Goal: Transaction & Acquisition: Book appointment/travel/reservation

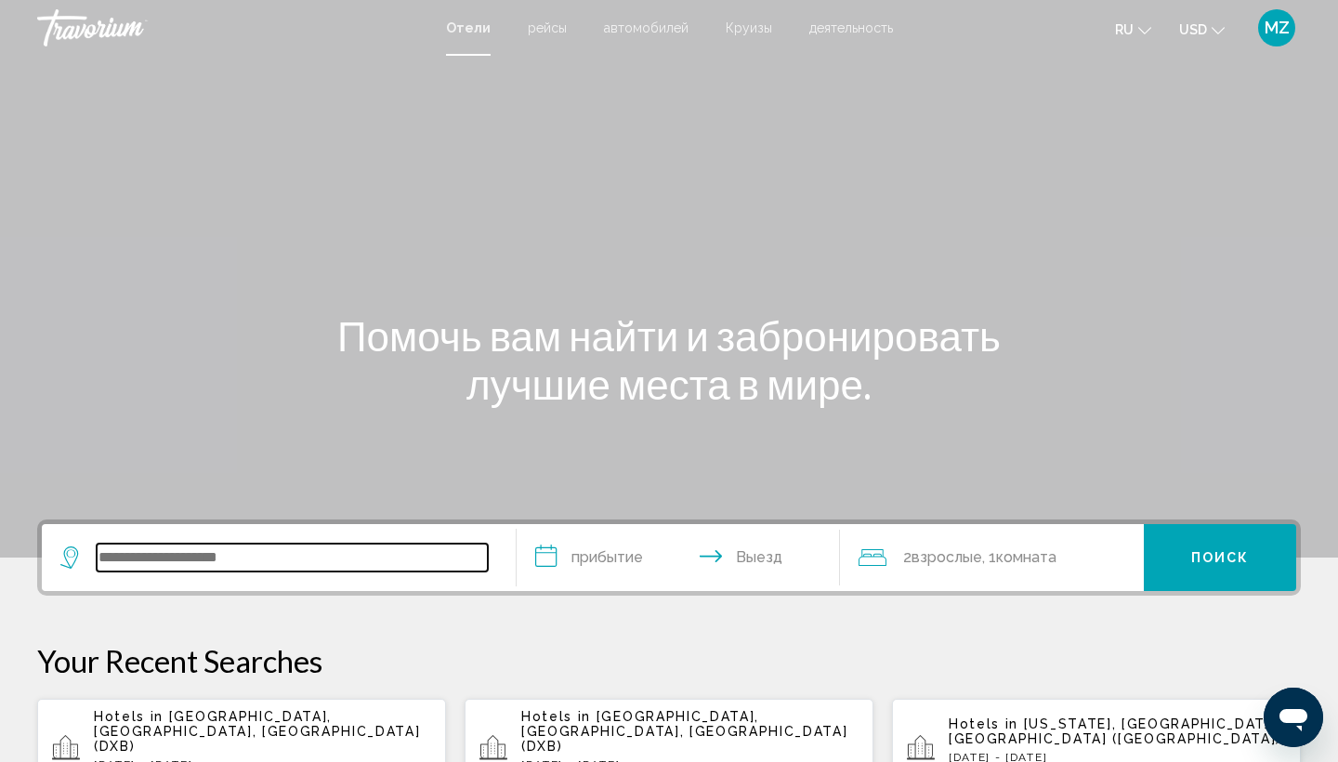
click at [272, 557] on input "Search widget" at bounding box center [292, 557] width 391 height 28
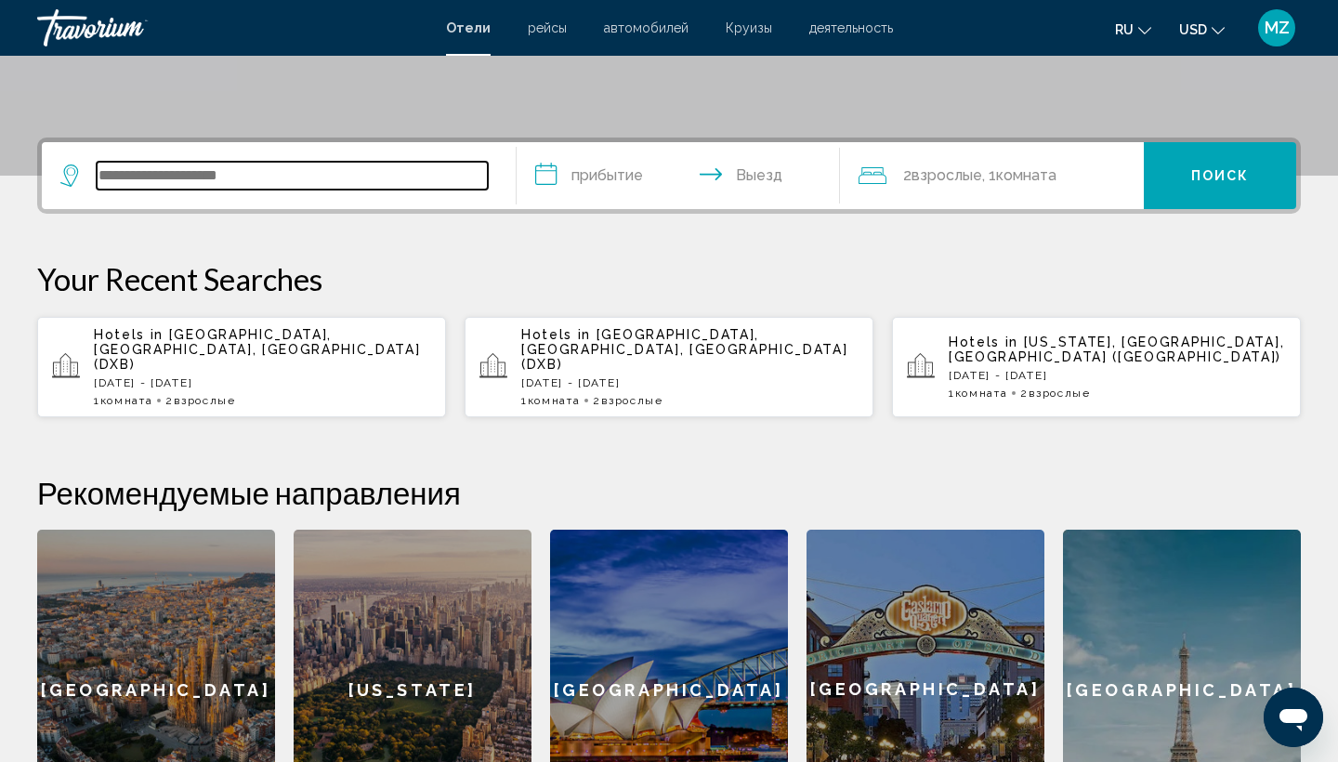
scroll to position [459, 0]
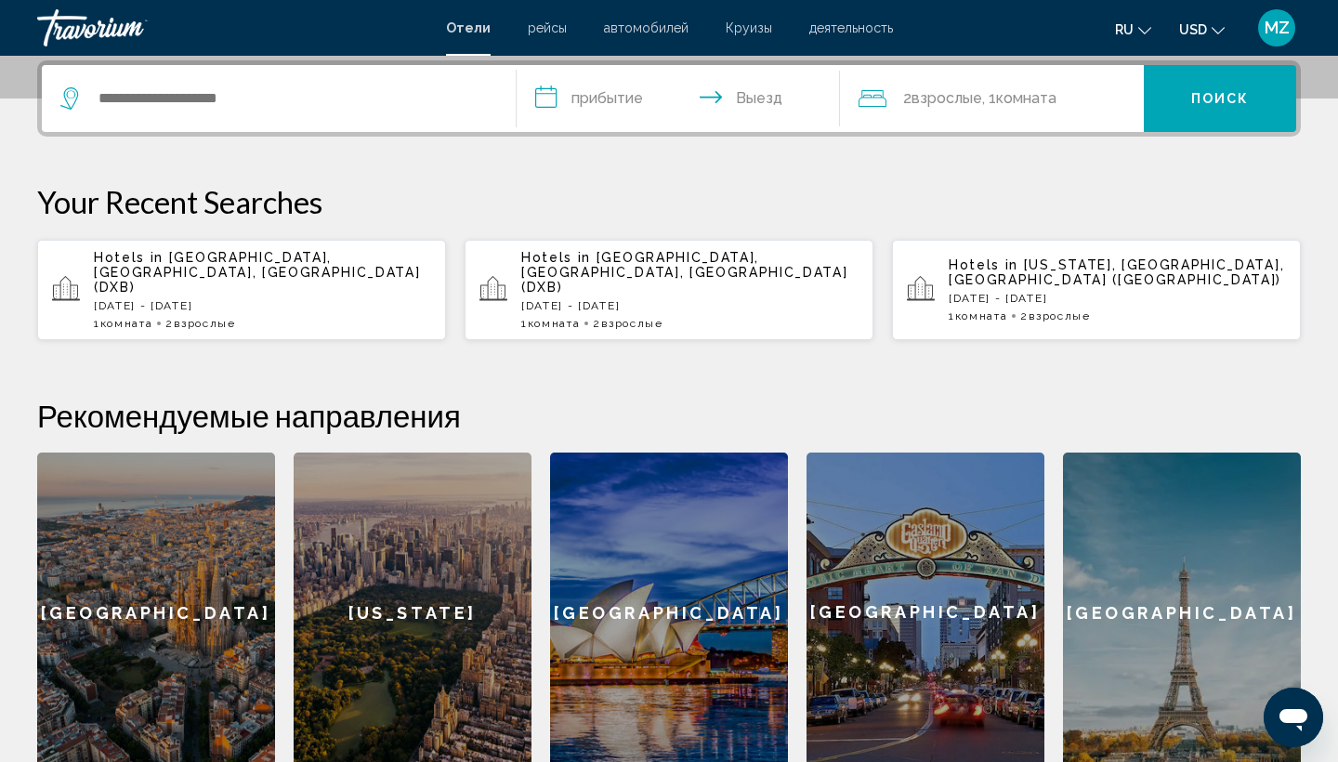
click at [159, 587] on div "[GEOGRAPHIC_DATA]" at bounding box center [156, 612] width 238 height 320
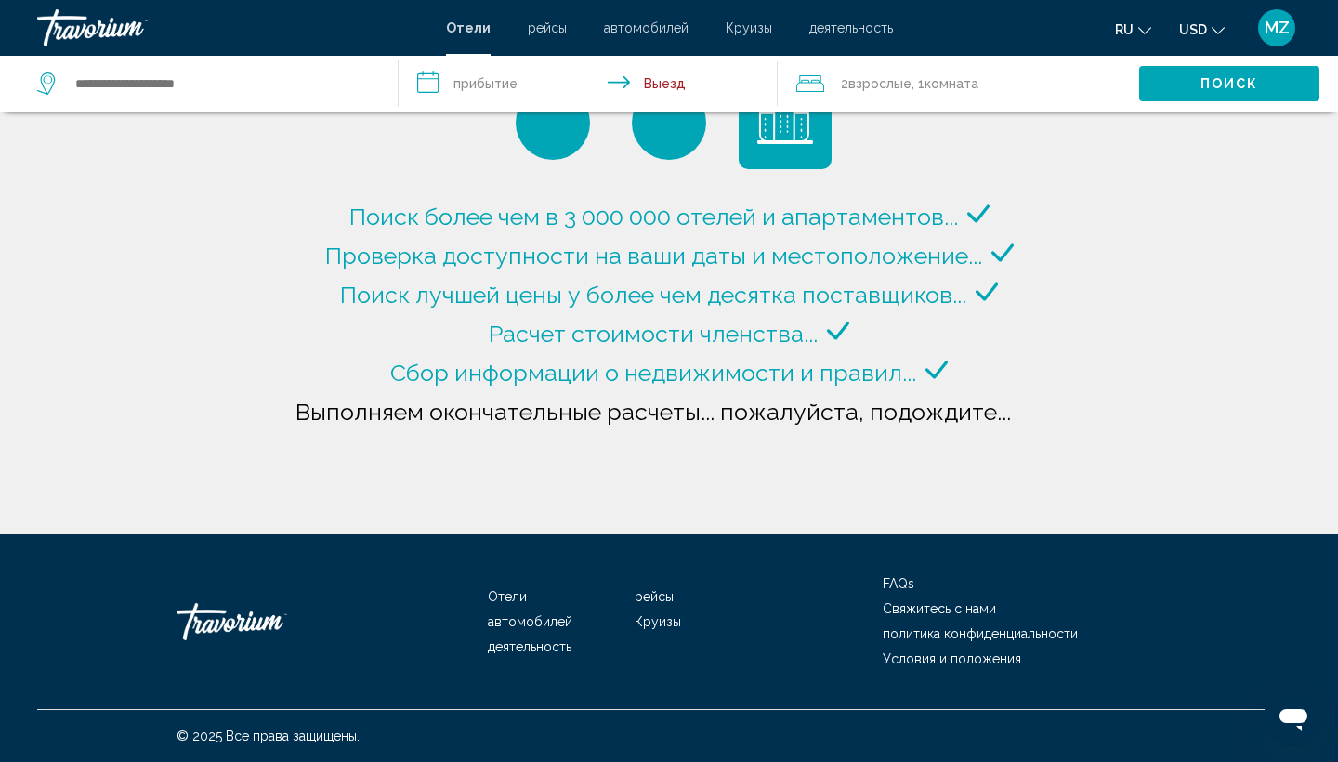
type input "**********"
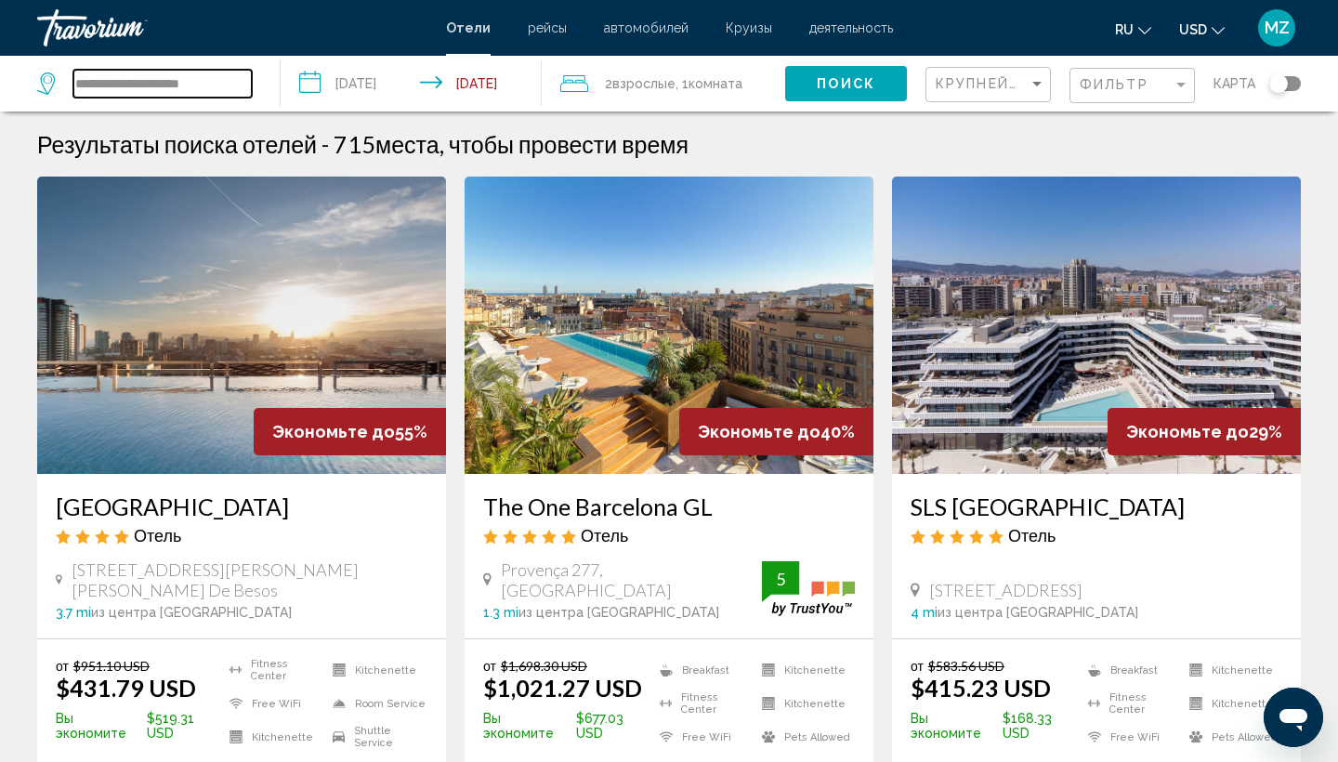
click at [237, 84] on input "**********" at bounding box center [162, 84] width 178 height 28
drag, startPoint x: 237, startPoint y: 85, endPoint x: 13, endPoint y: 90, distance: 224.0
click at [16, 90] on app-destination-search "**********" at bounding box center [140, 84] width 281 height 56
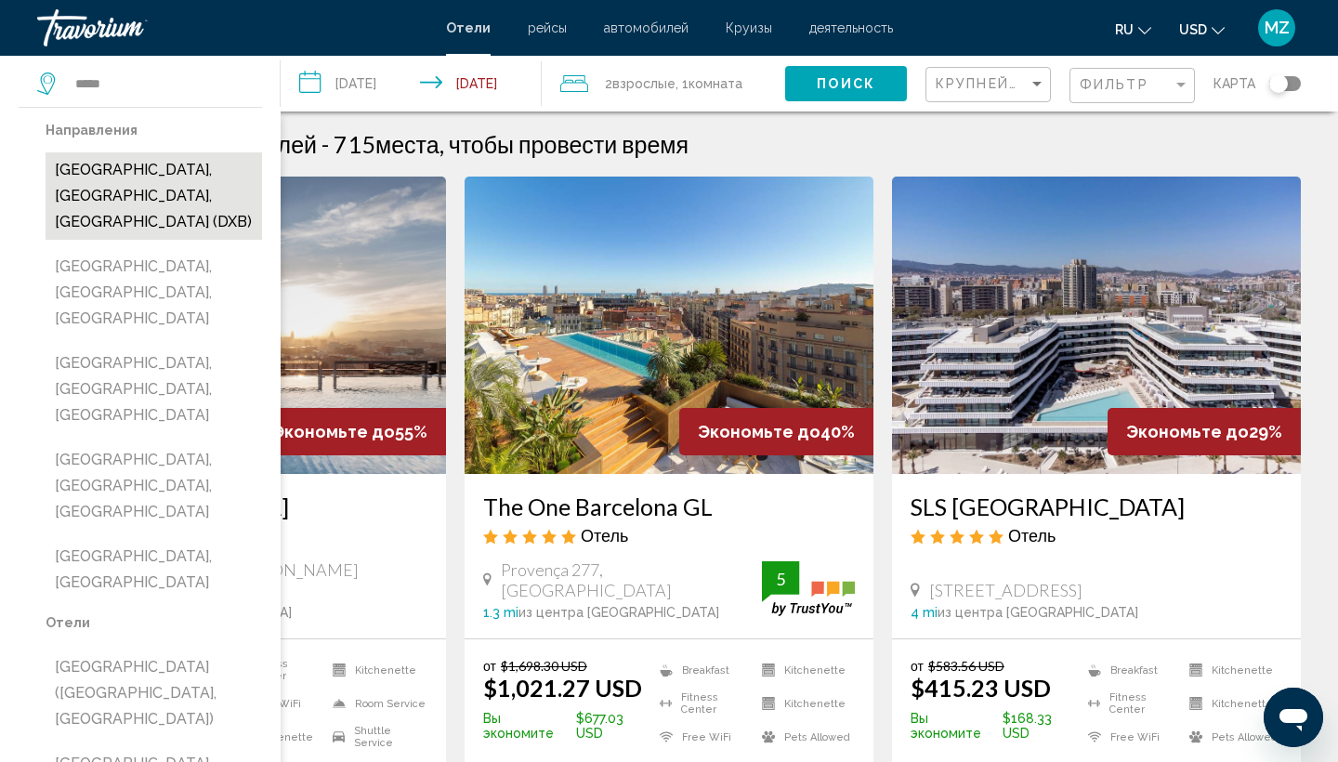
click at [173, 173] on button "[GEOGRAPHIC_DATA], [GEOGRAPHIC_DATA], [GEOGRAPHIC_DATA] (DXB)" at bounding box center [154, 195] width 216 height 87
type input "**********"
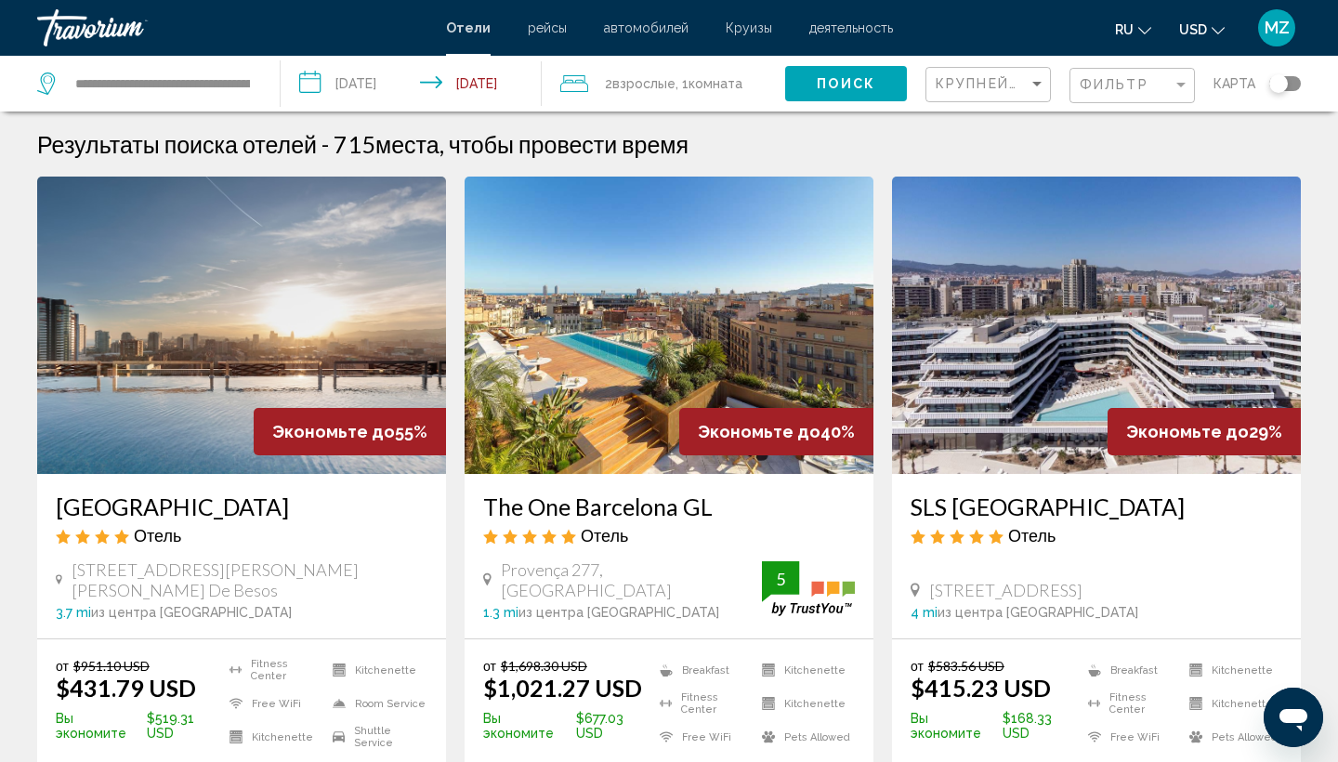
click at [395, 95] on input "**********" at bounding box center [415, 86] width 269 height 61
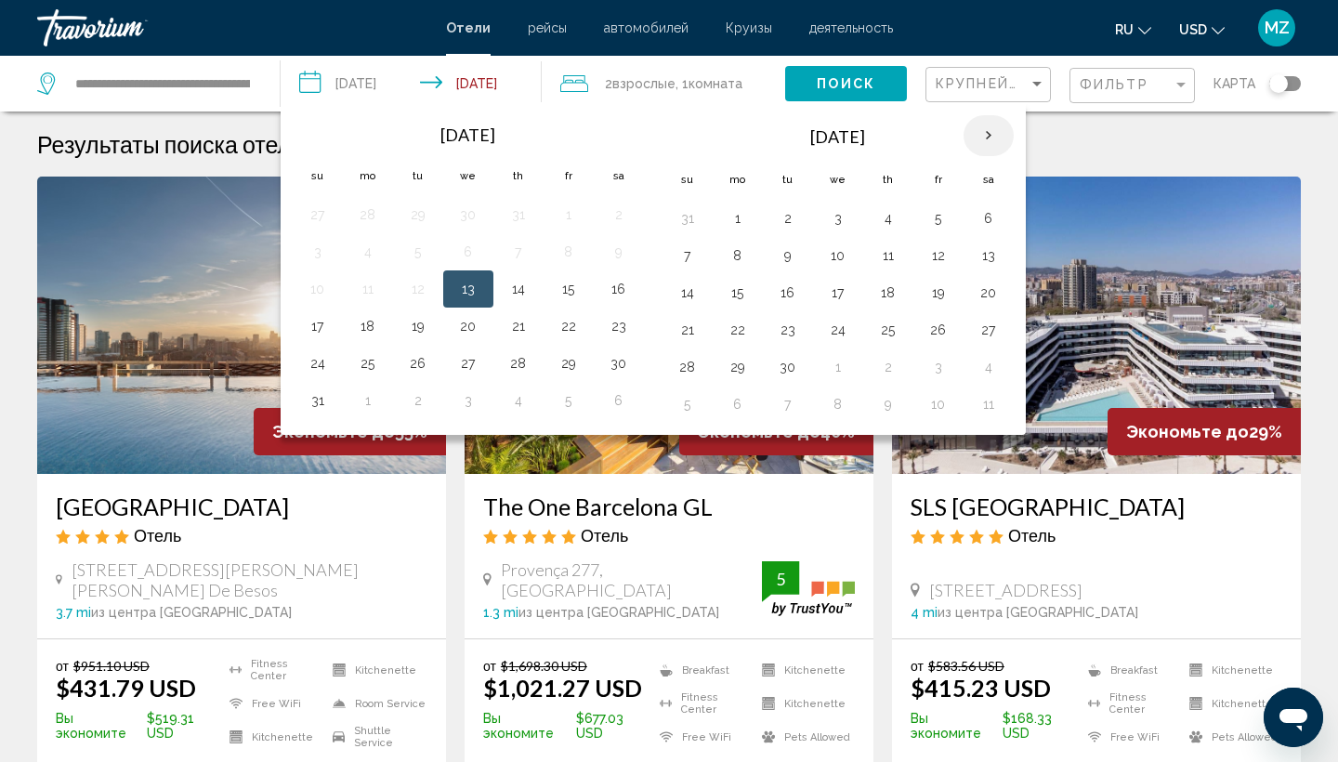
click at [987, 138] on th "Next month" at bounding box center [988, 135] width 50 height 41
click at [316, 332] on button "21" at bounding box center [318, 330] width 30 height 26
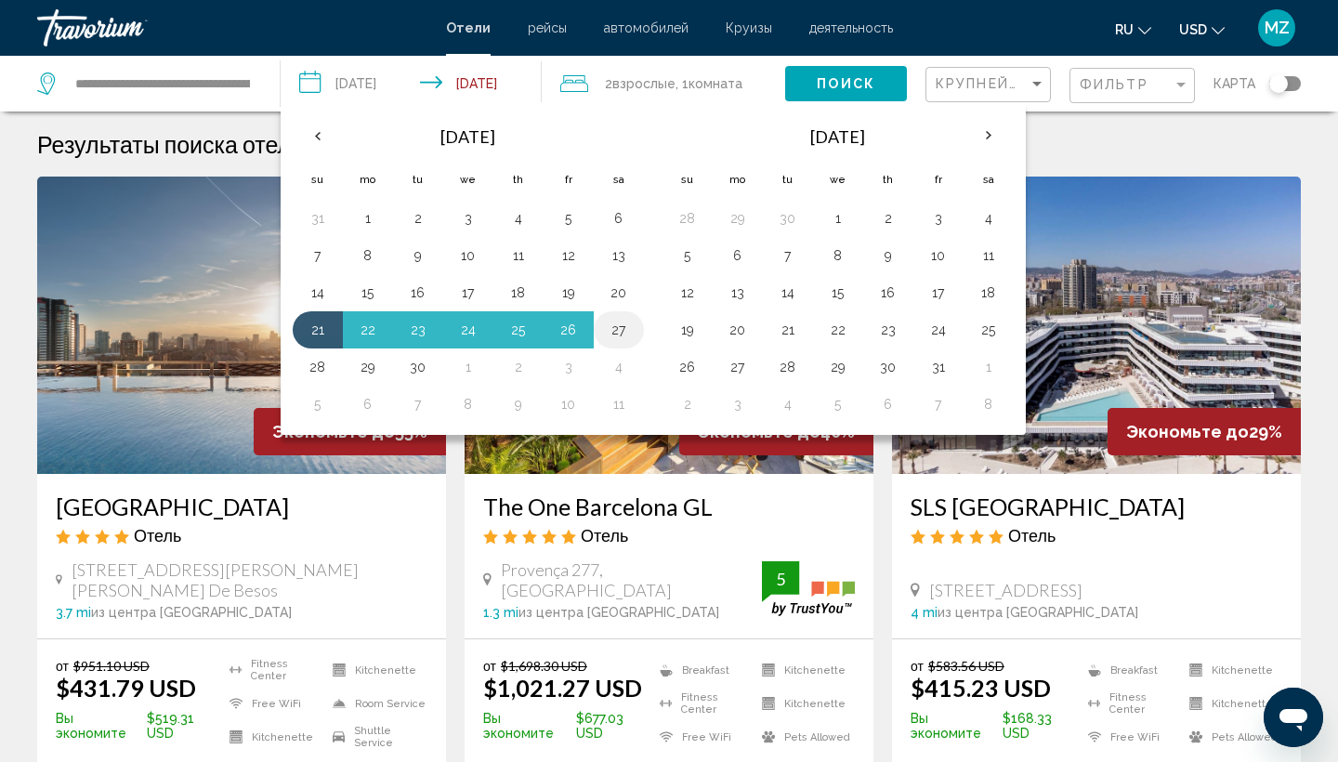
click at [625, 327] on button "27" at bounding box center [619, 330] width 30 height 26
type input "**********"
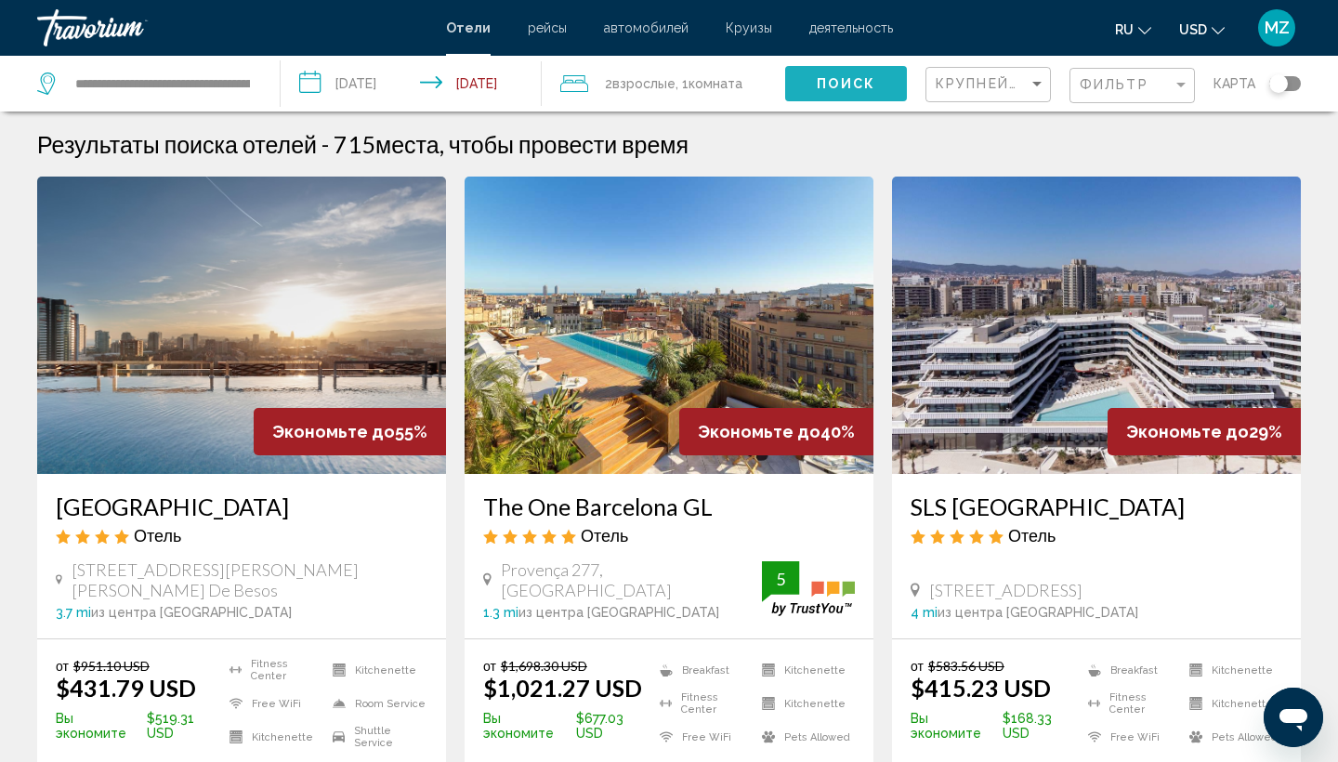
click at [870, 87] on span "Поиск" at bounding box center [846, 84] width 59 height 15
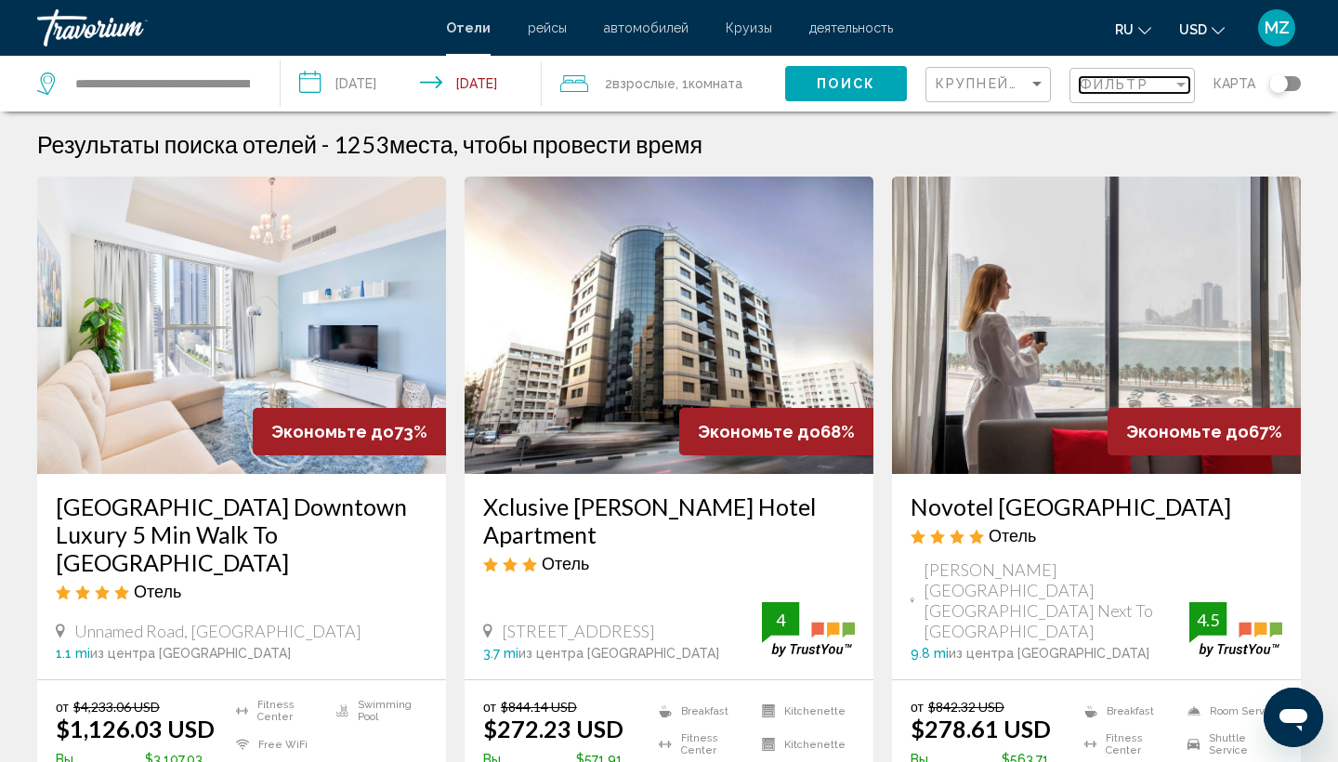
click at [1177, 90] on div "Filter" at bounding box center [1180, 84] width 17 height 15
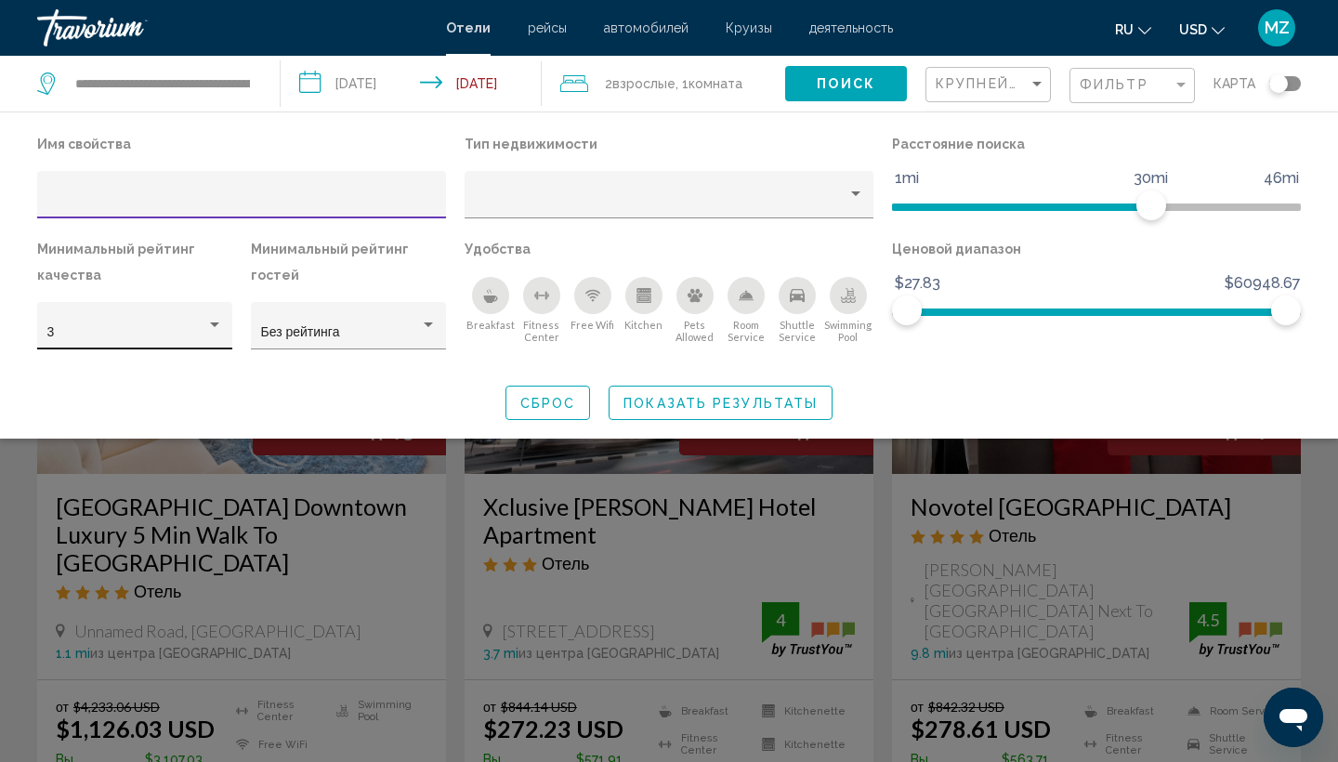
click at [213, 330] on div "Hotel Filters" at bounding box center [214, 325] width 17 height 15
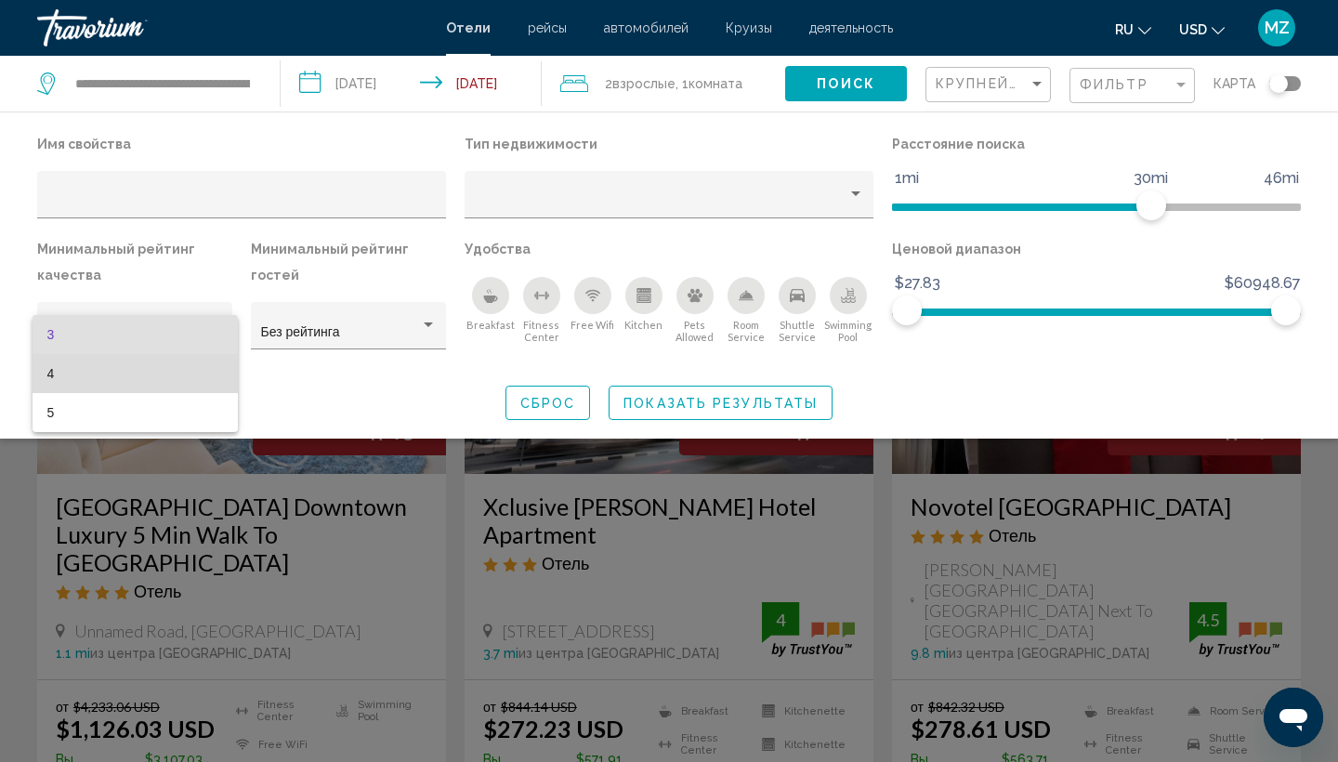
click at [173, 372] on span "4" at bounding box center [135, 373] width 176 height 39
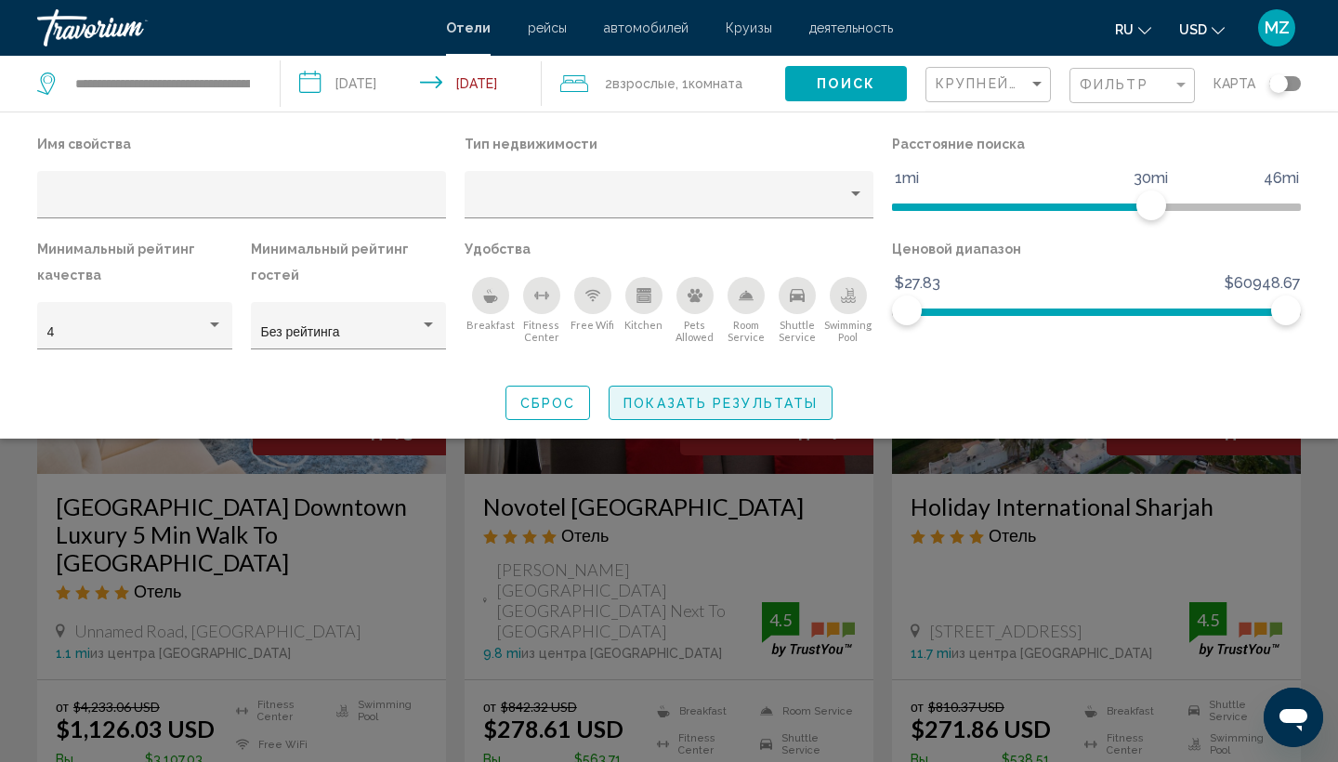
click at [760, 406] on span "Показать результаты" at bounding box center [720, 403] width 194 height 15
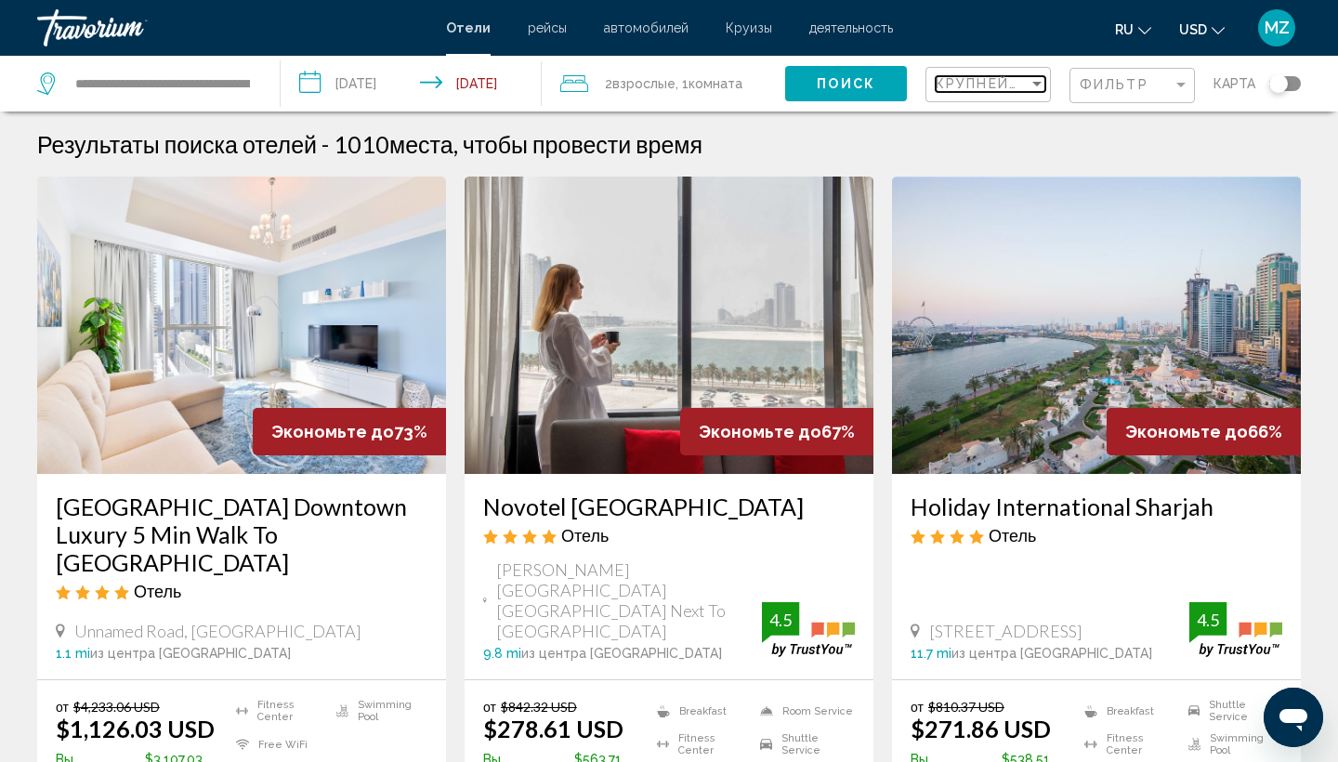
click at [1045, 85] on div "Sort by" at bounding box center [1036, 83] width 17 height 15
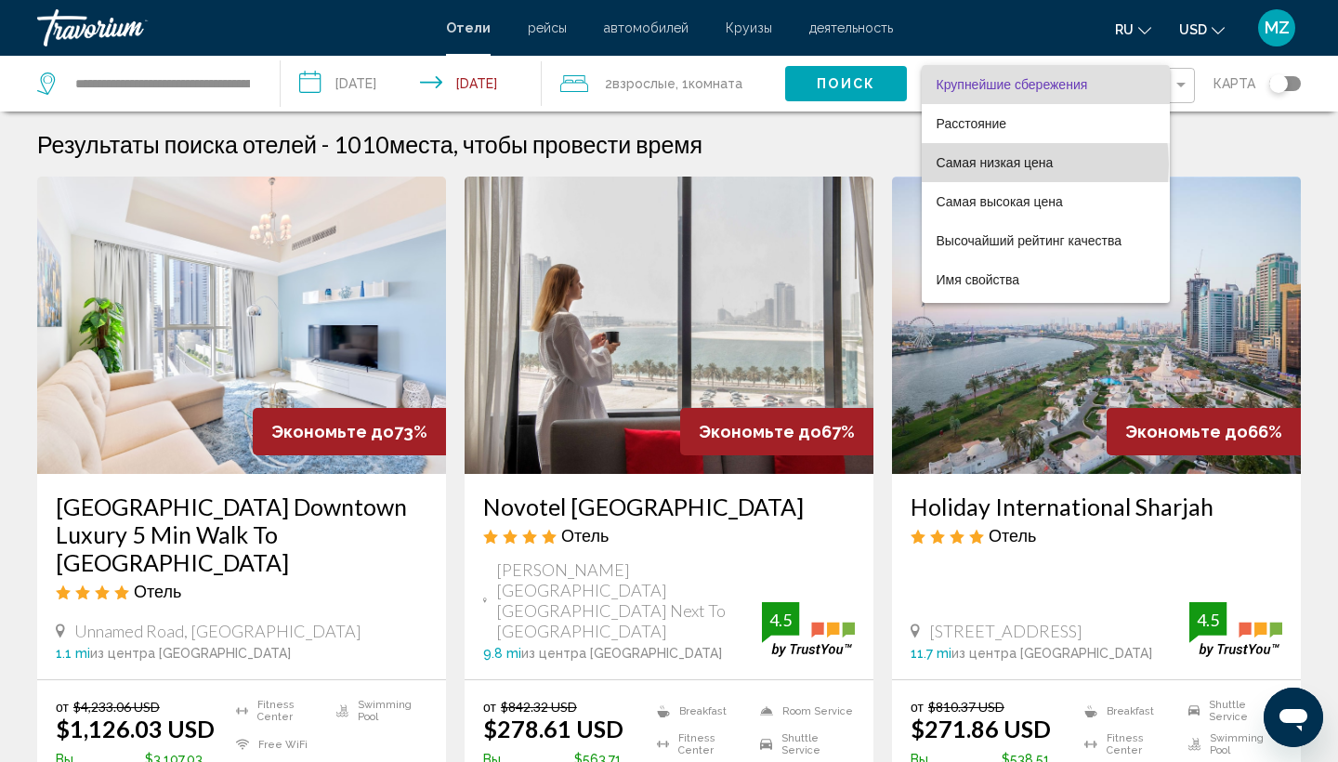
click at [1003, 164] on span "Самая низкая цена" at bounding box center [994, 162] width 117 height 15
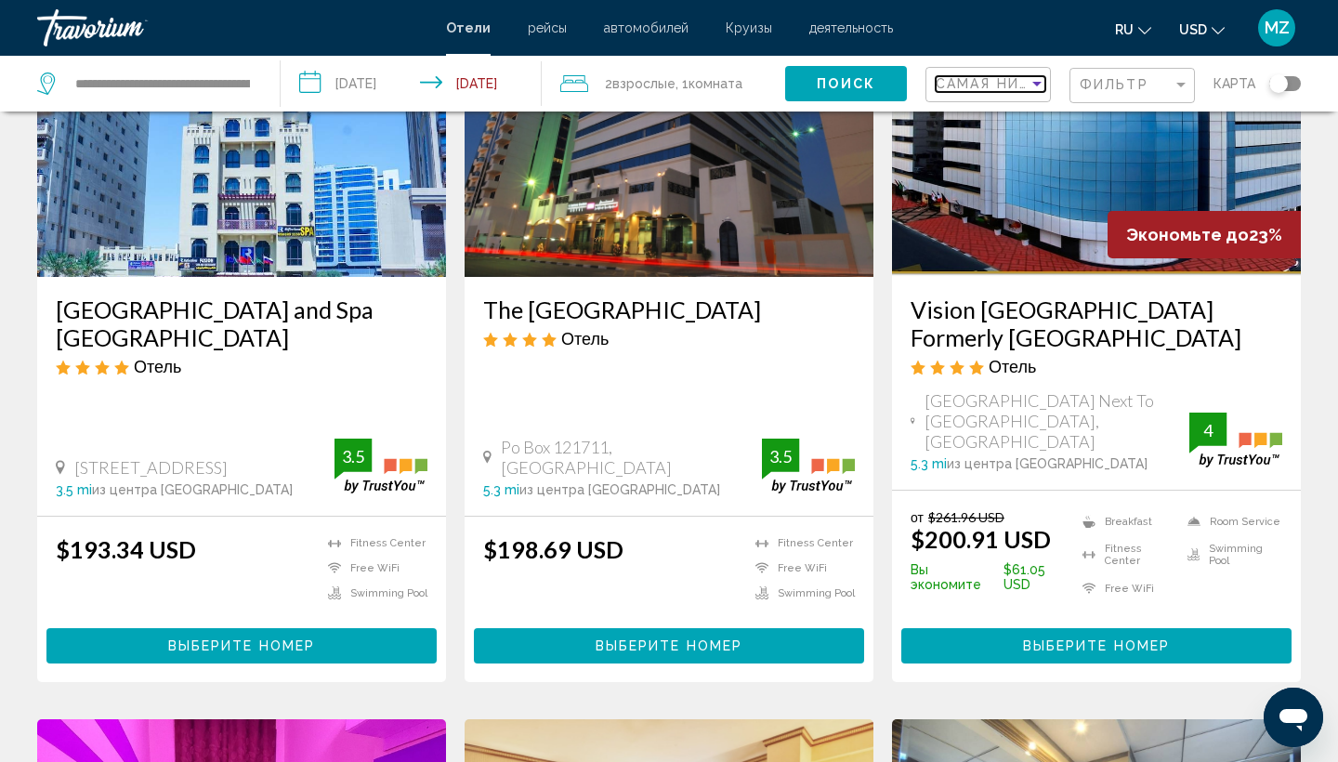
scroll to position [897, 0]
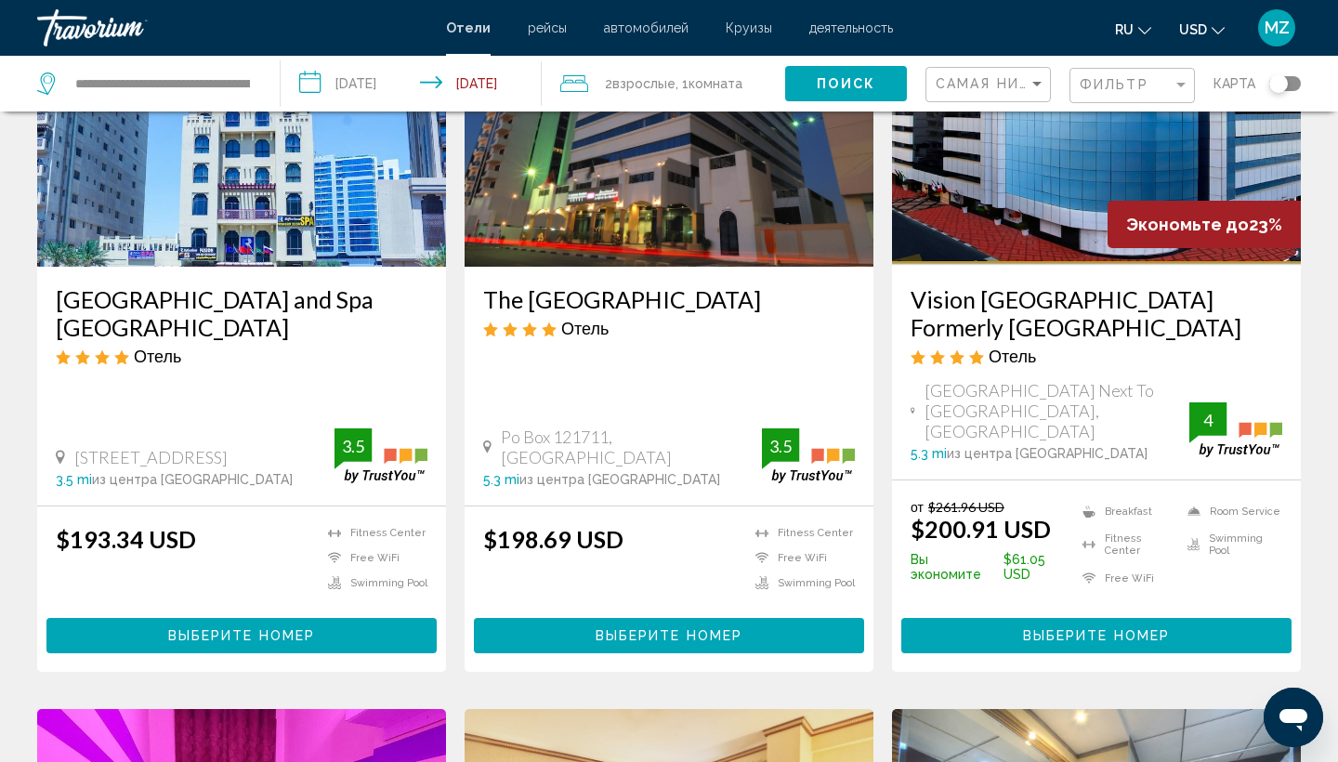
click at [1186, 94] on div "Фильтр" at bounding box center [1135, 86] width 110 height 34
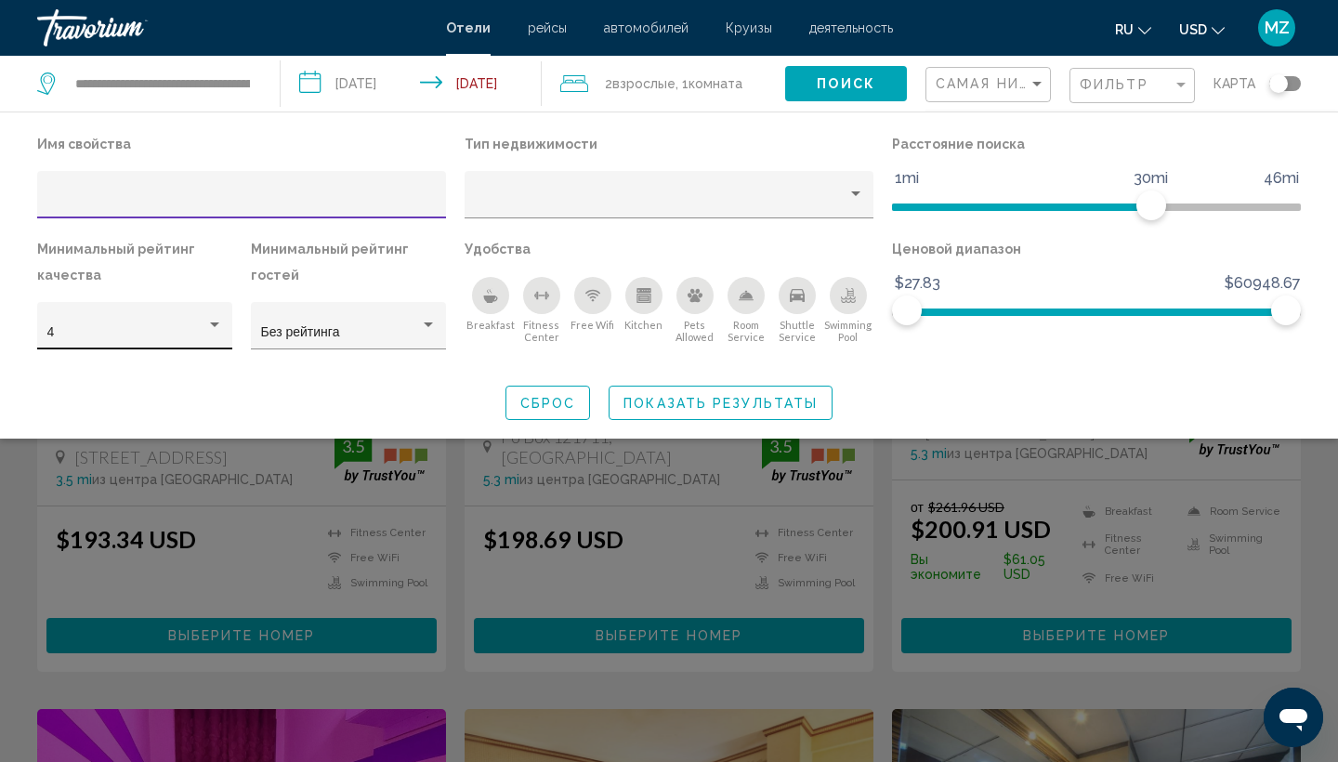
click at [218, 319] on div "4" at bounding box center [135, 331] width 176 height 38
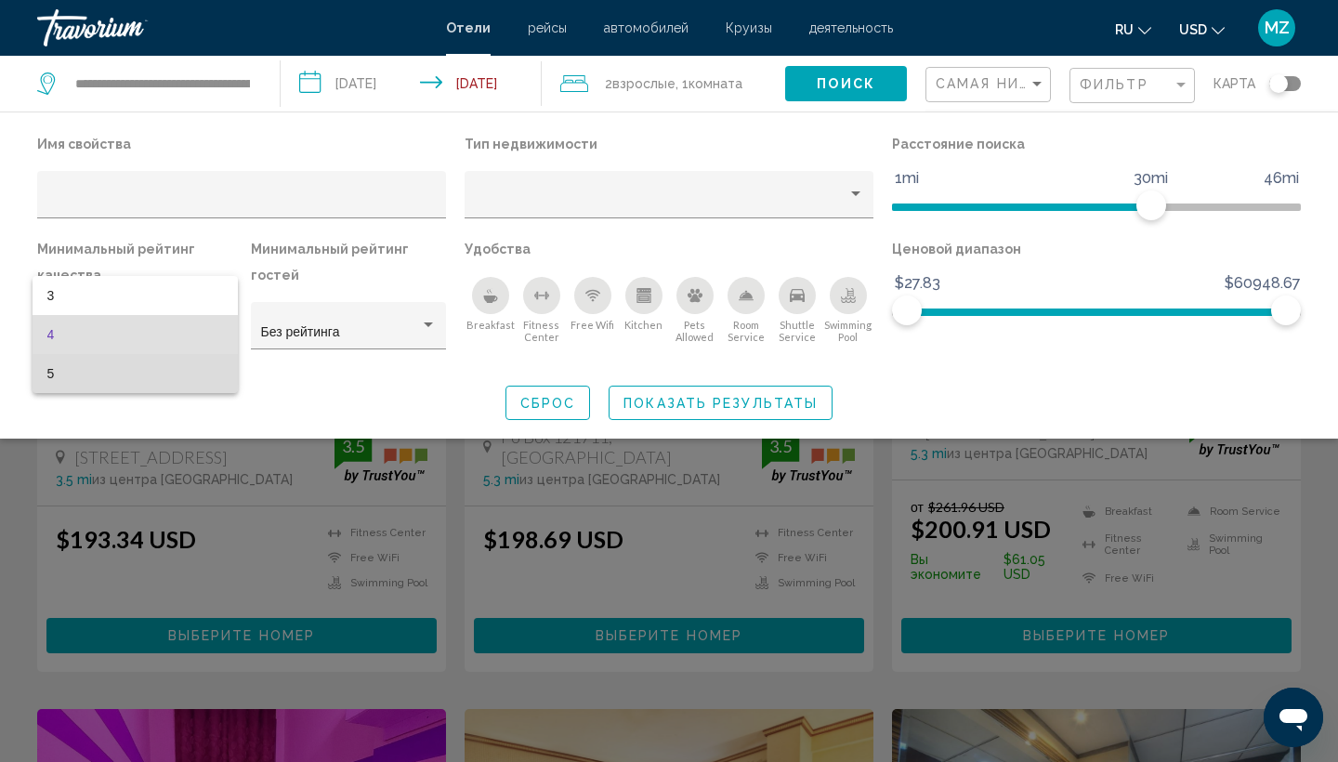
click at [203, 379] on span "5" at bounding box center [135, 373] width 176 height 39
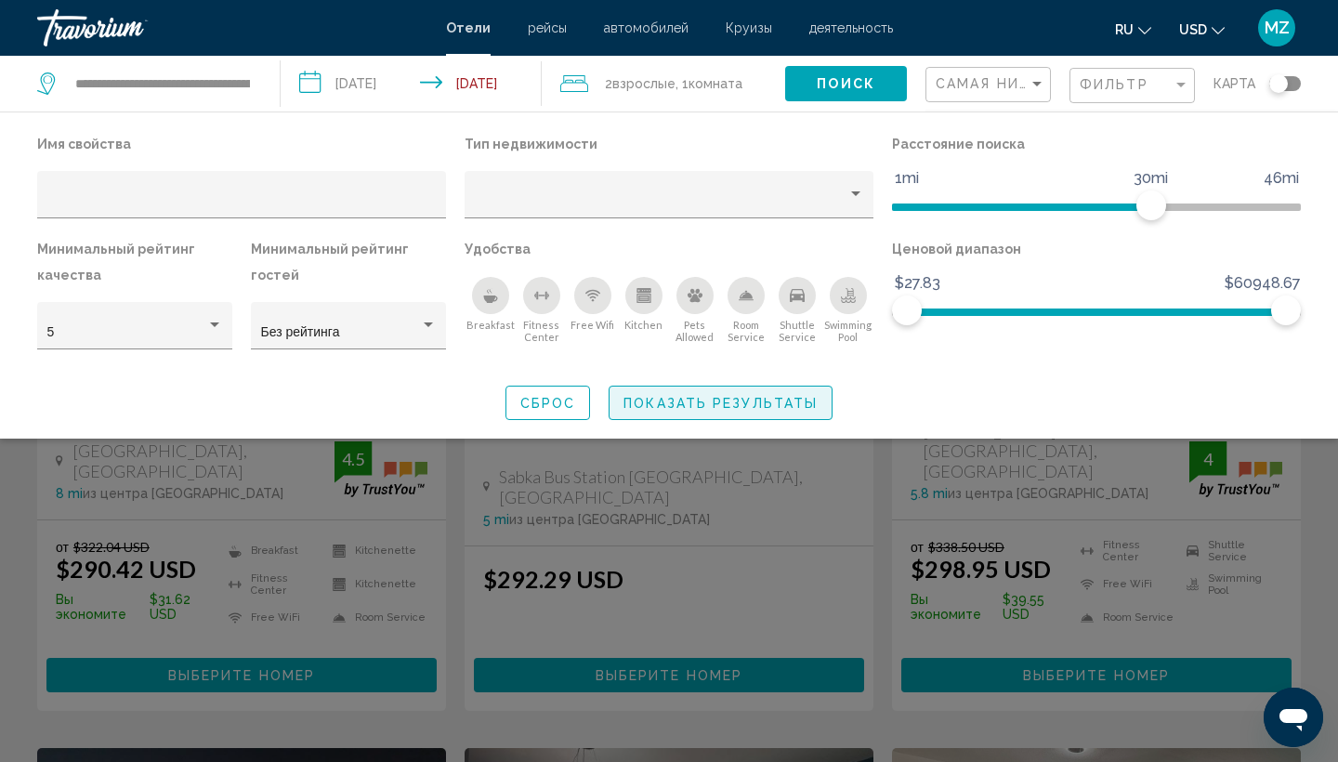
click at [740, 399] on span "Показать результаты" at bounding box center [720, 403] width 194 height 15
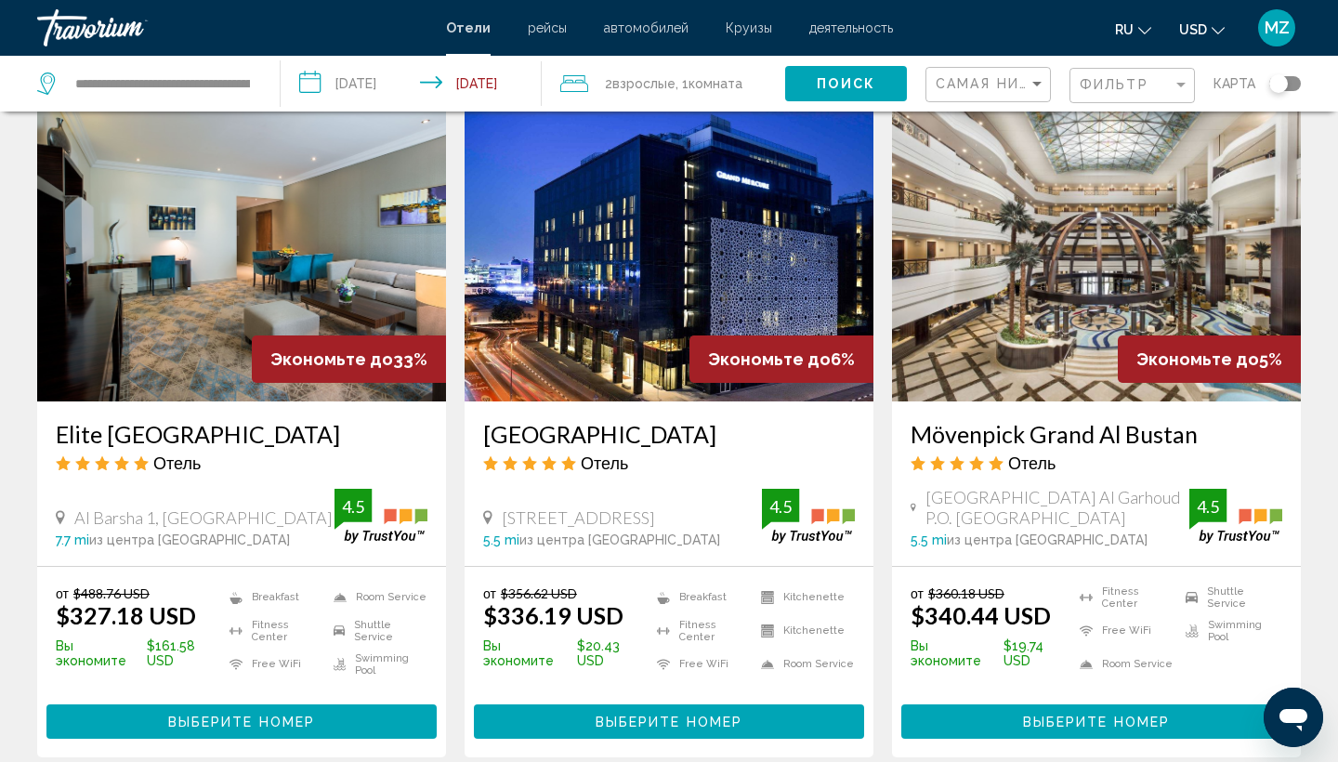
scroll to position [2257, 0]
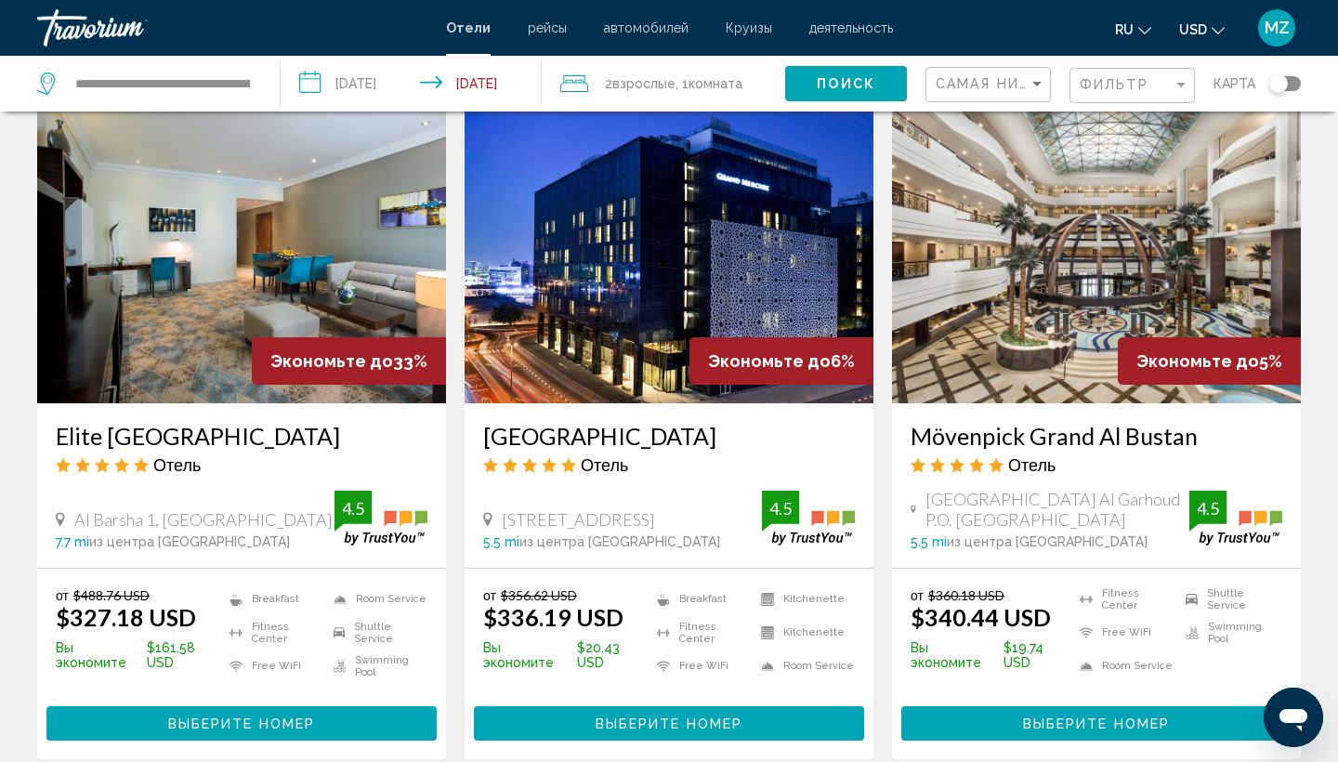
click at [220, 716] on span "Выберите номер" at bounding box center [241, 723] width 147 height 15
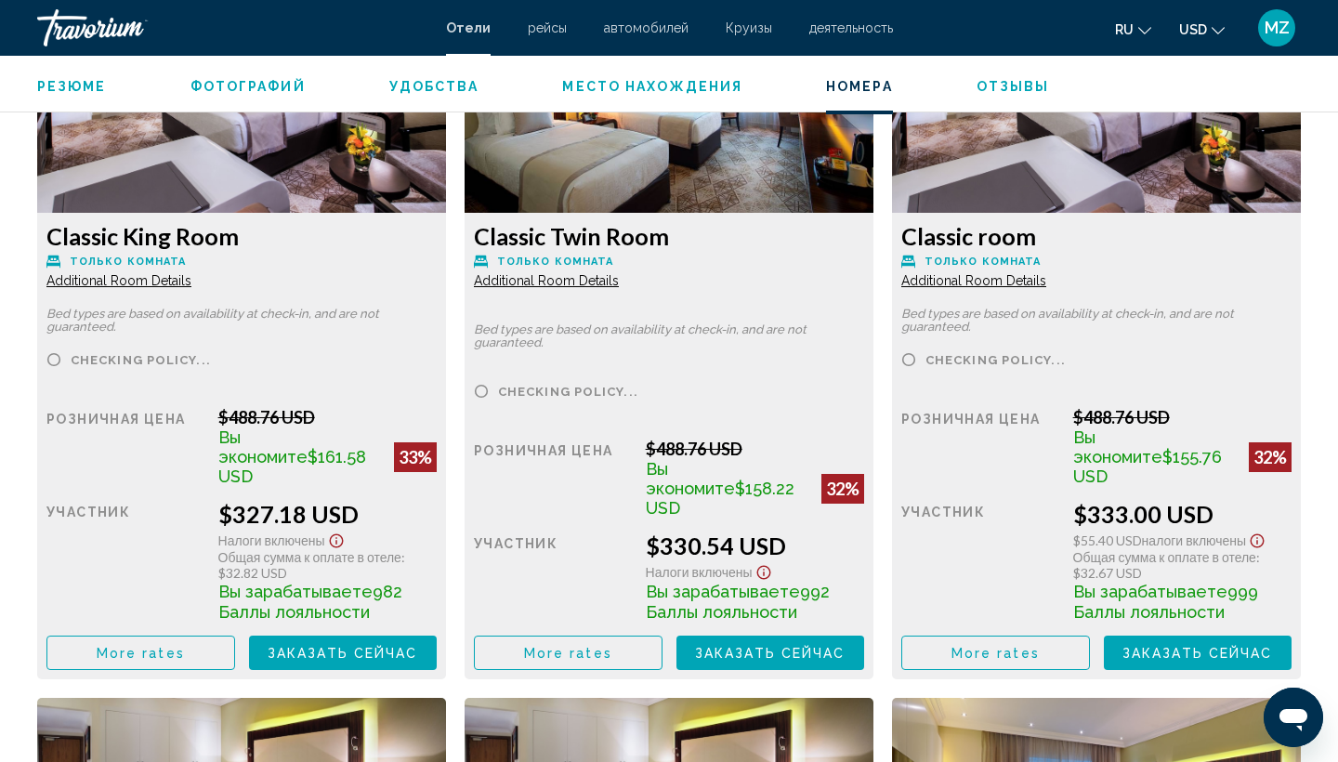
scroll to position [2658, 0]
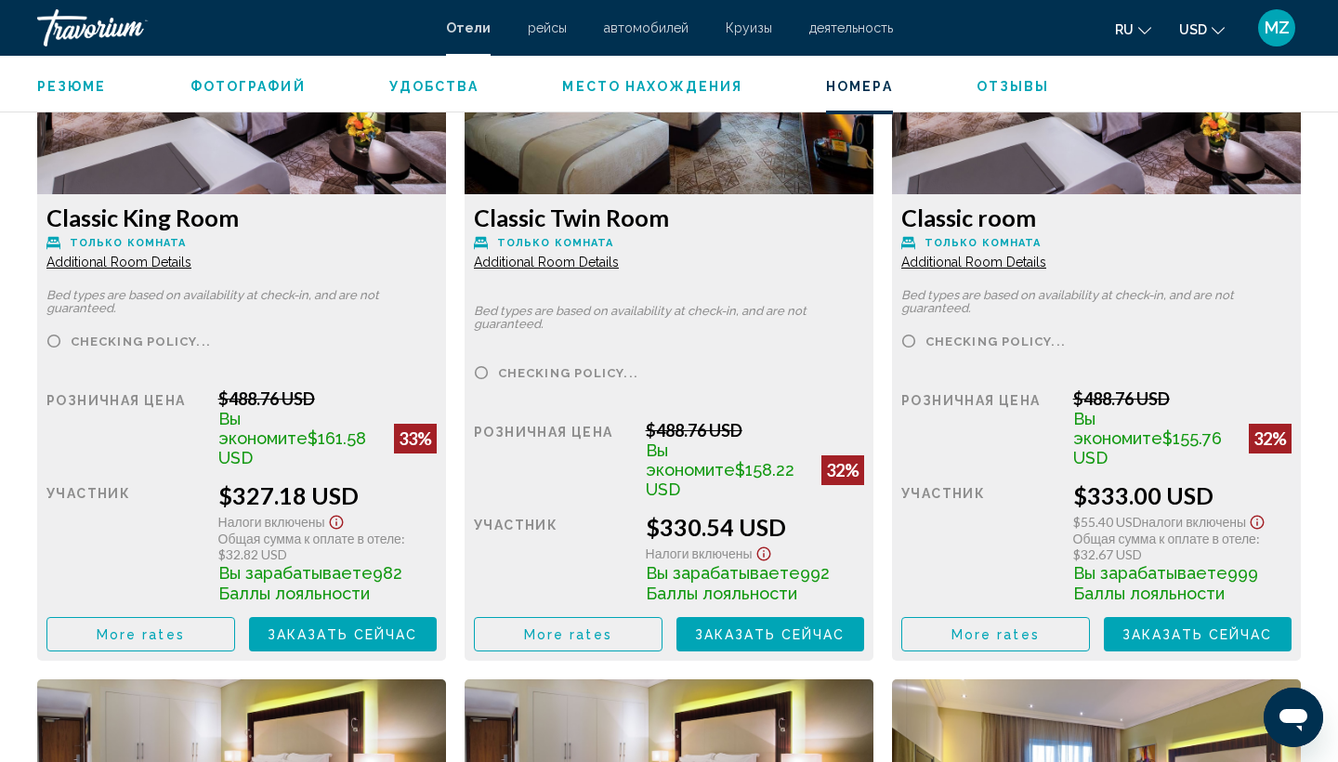
click at [160, 627] on span "More rates" at bounding box center [141, 634] width 88 height 15
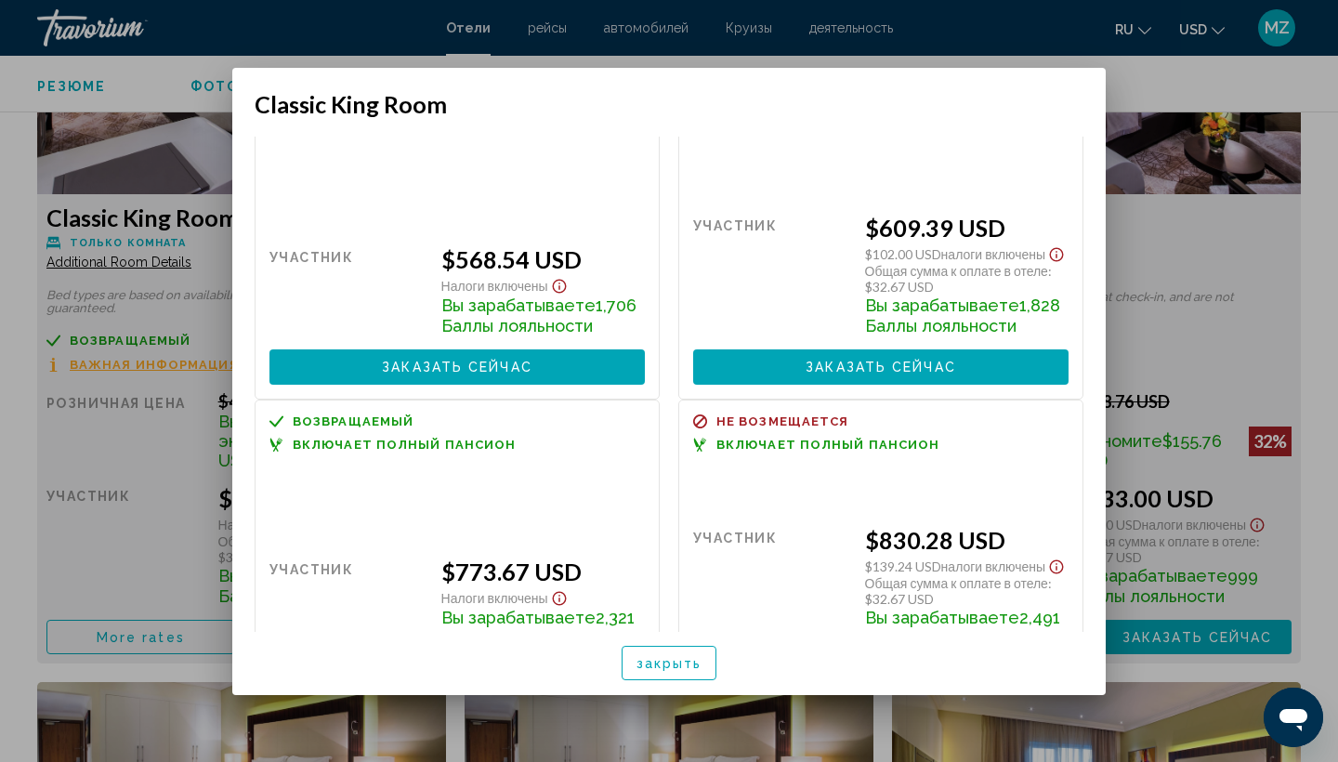
scroll to position [851, 0]
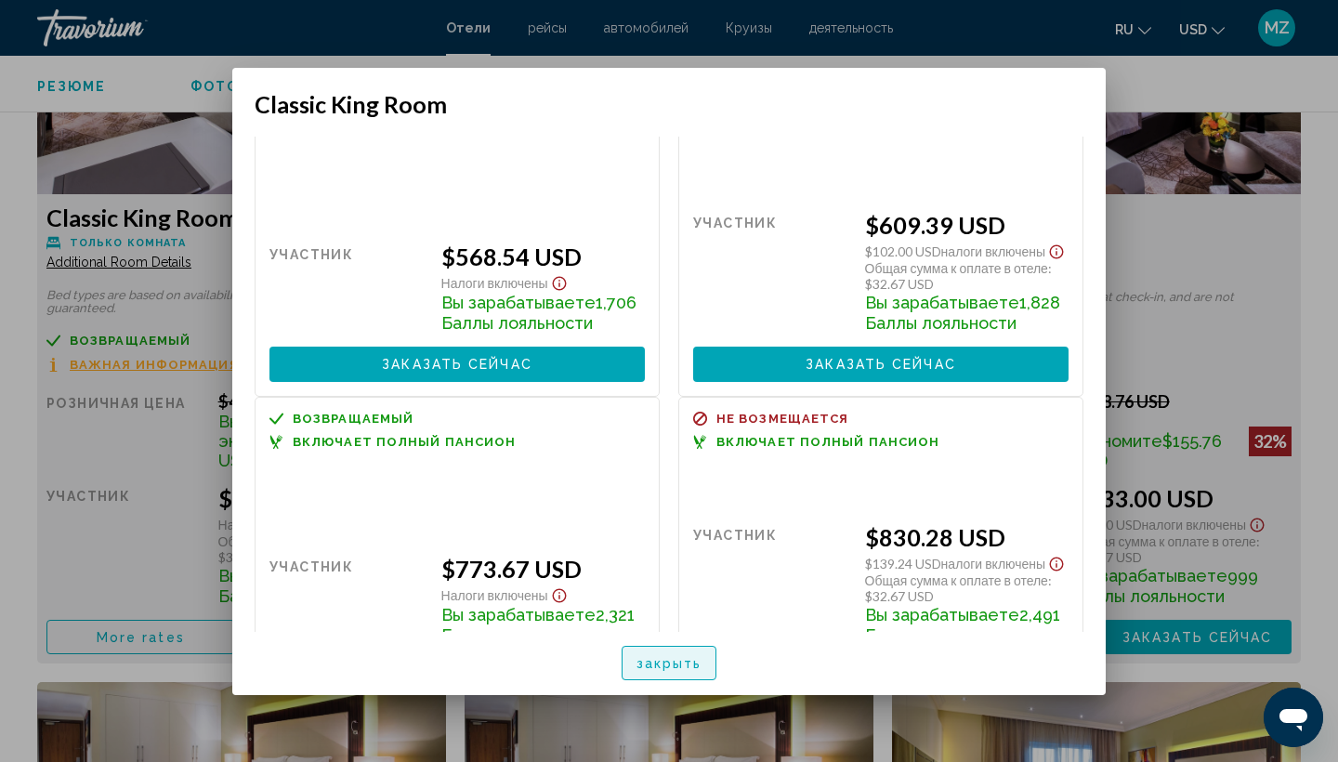
click at [661, 660] on span "закрыть" at bounding box center [669, 663] width 66 height 15
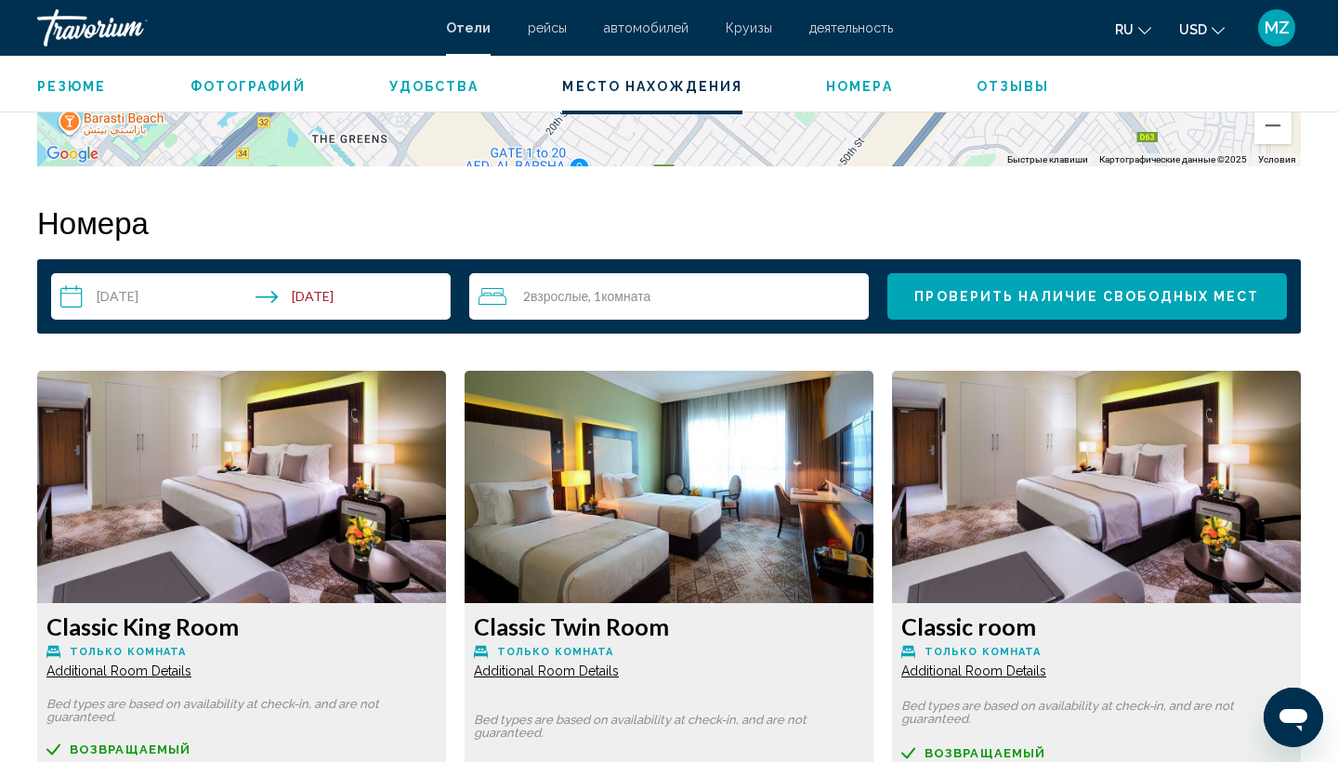
scroll to position [2242, 0]
